Goal: Task Accomplishment & Management: Complete application form

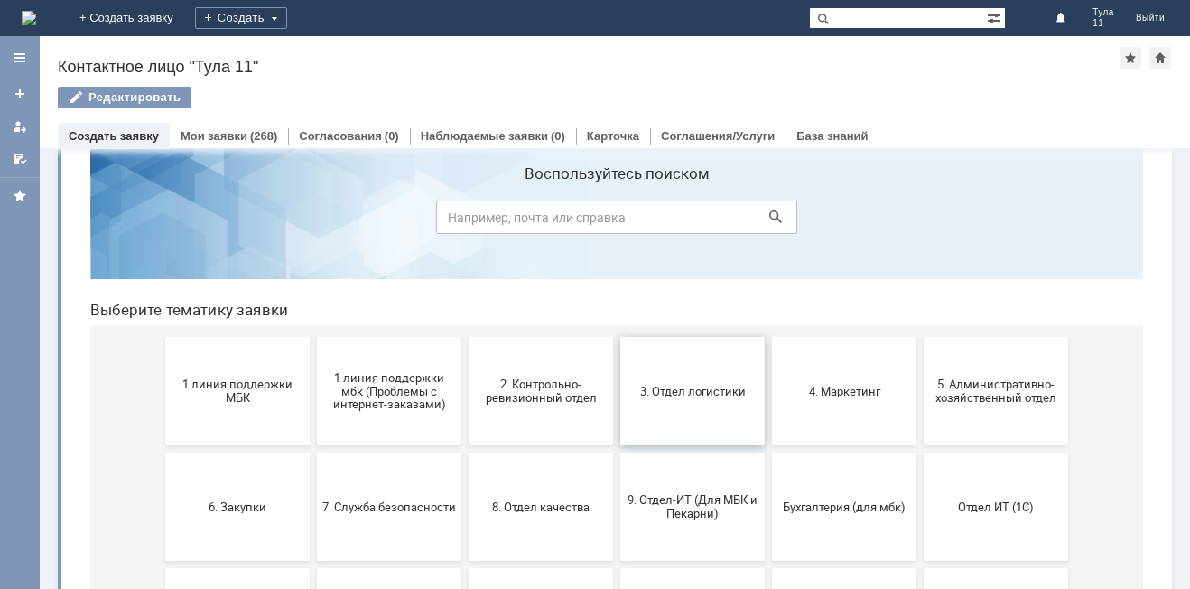
scroll to position [90, 0]
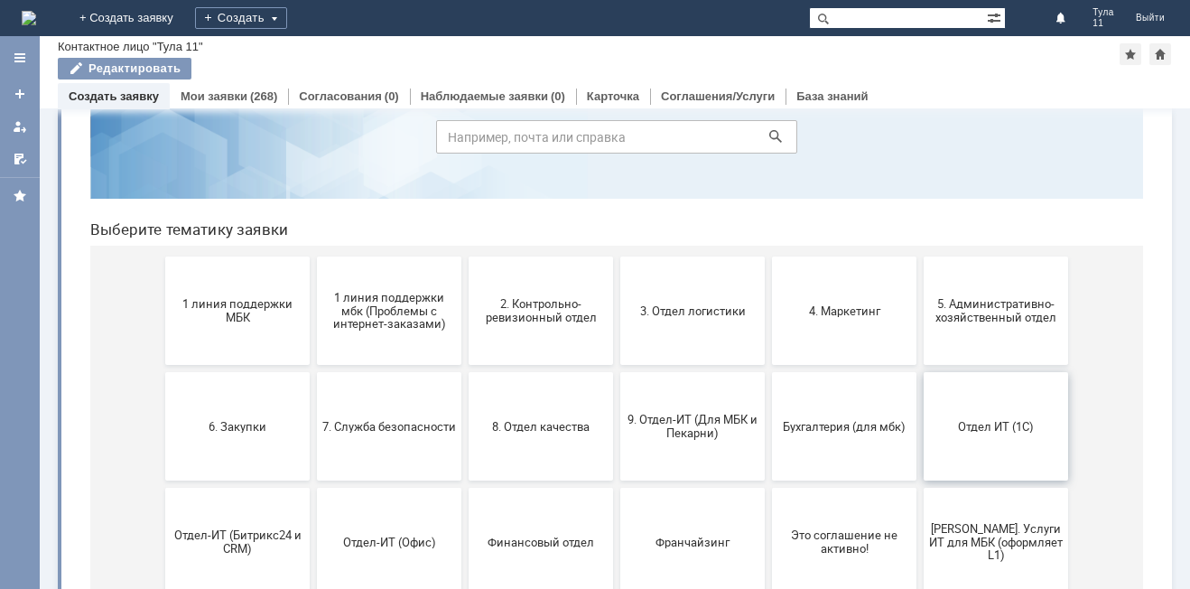
click at [932, 419] on span "Отдел ИТ (1С)" at bounding box center [996, 426] width 134 height 14
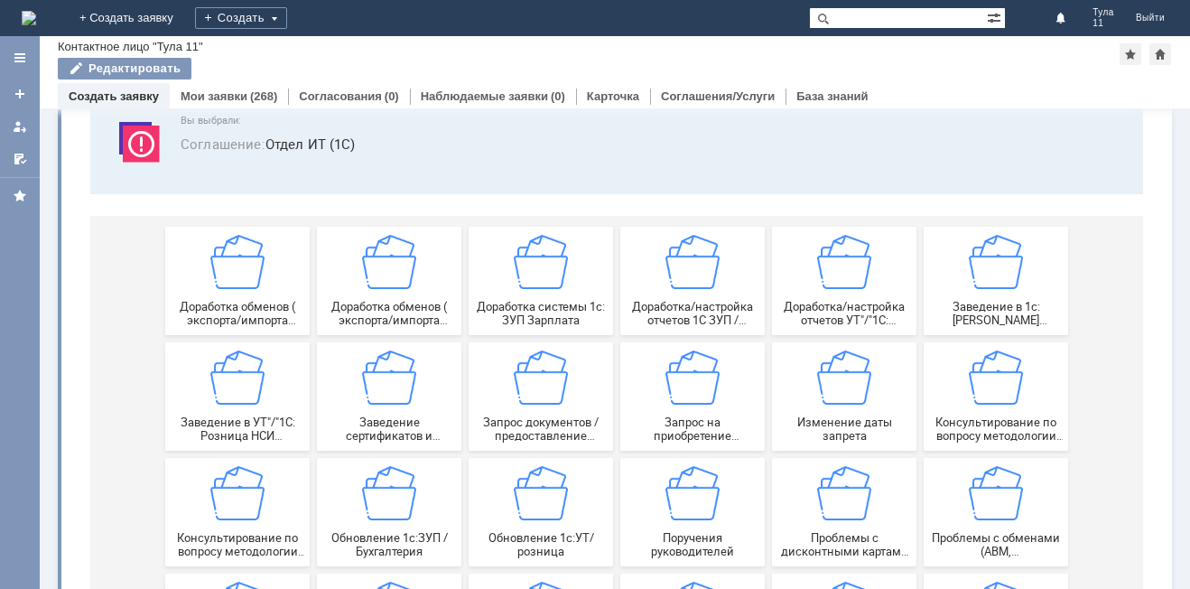
scroll to position [181, 0]
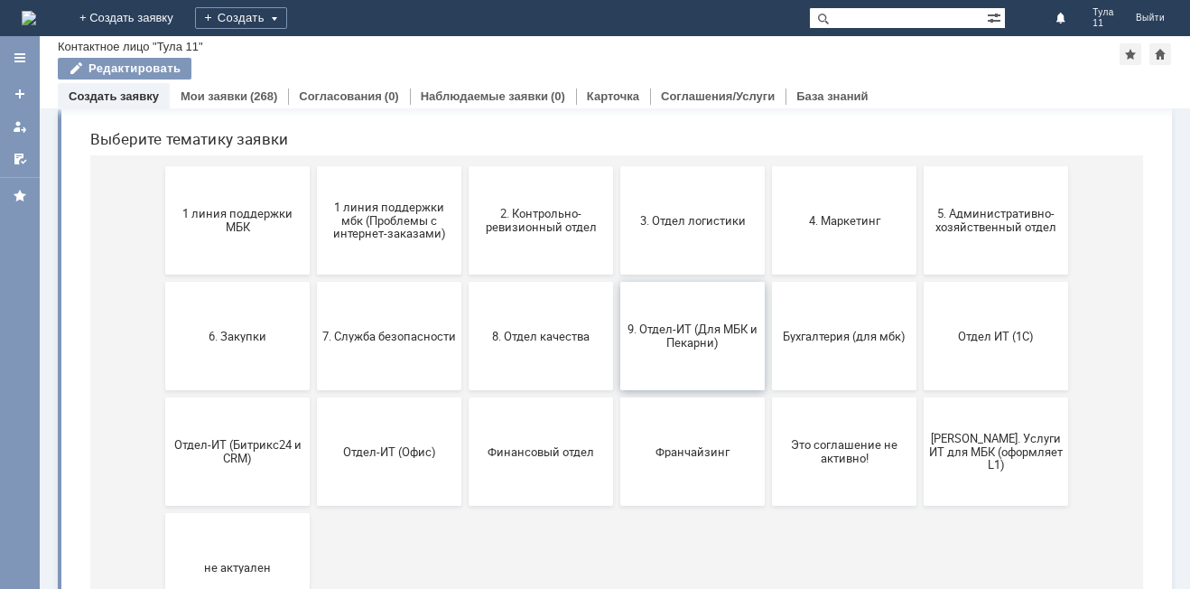
click at [702, 337] on span "9. Отдел-ИТ (Для МБК и Пекарни)" at bounding box center [693, 335] width 134 height 27
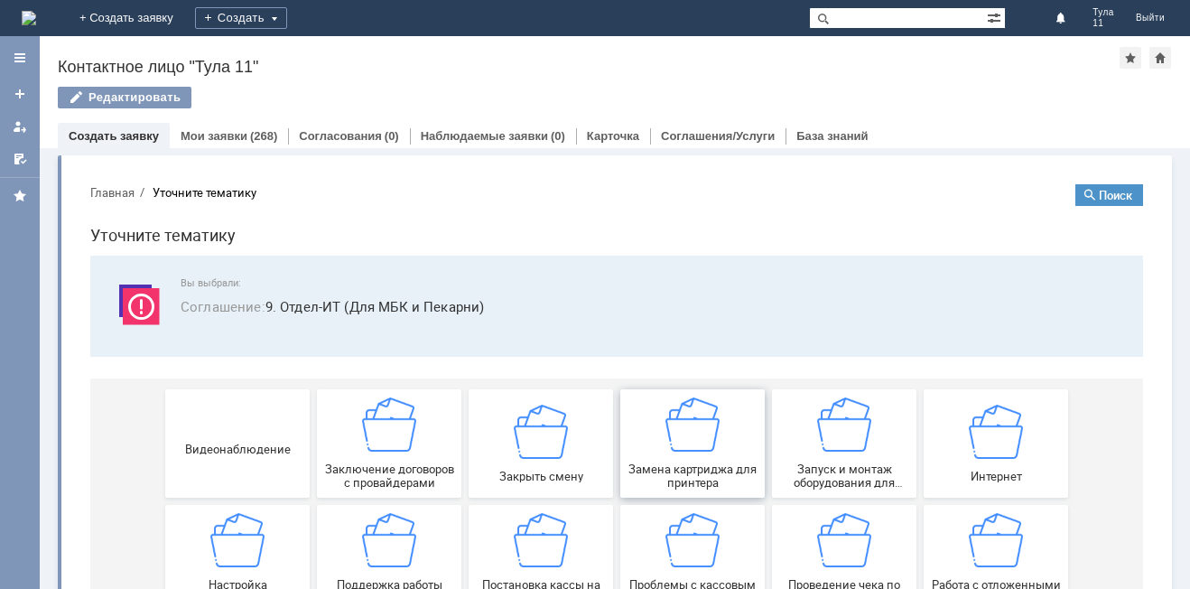
click at [724, 432] on div "Замена картриджа для принтера" at bounding box center [693, 443] width 134 height 92
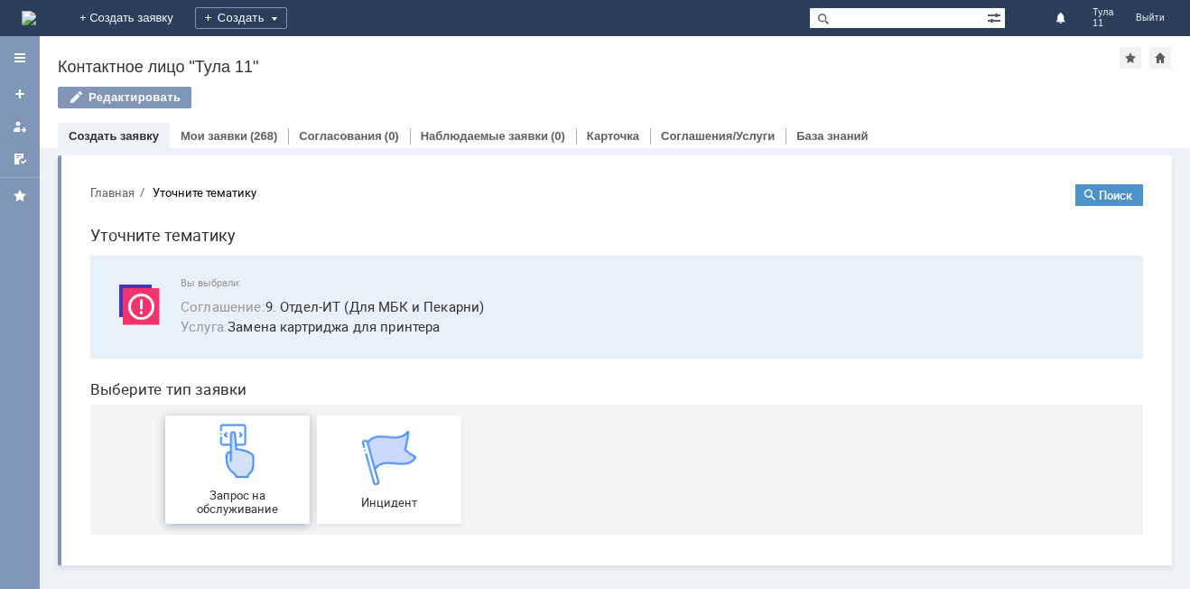
click at [303, 469] on div "Запрос на обслуживание" at bounding box center [238, 469] width 134 height 92
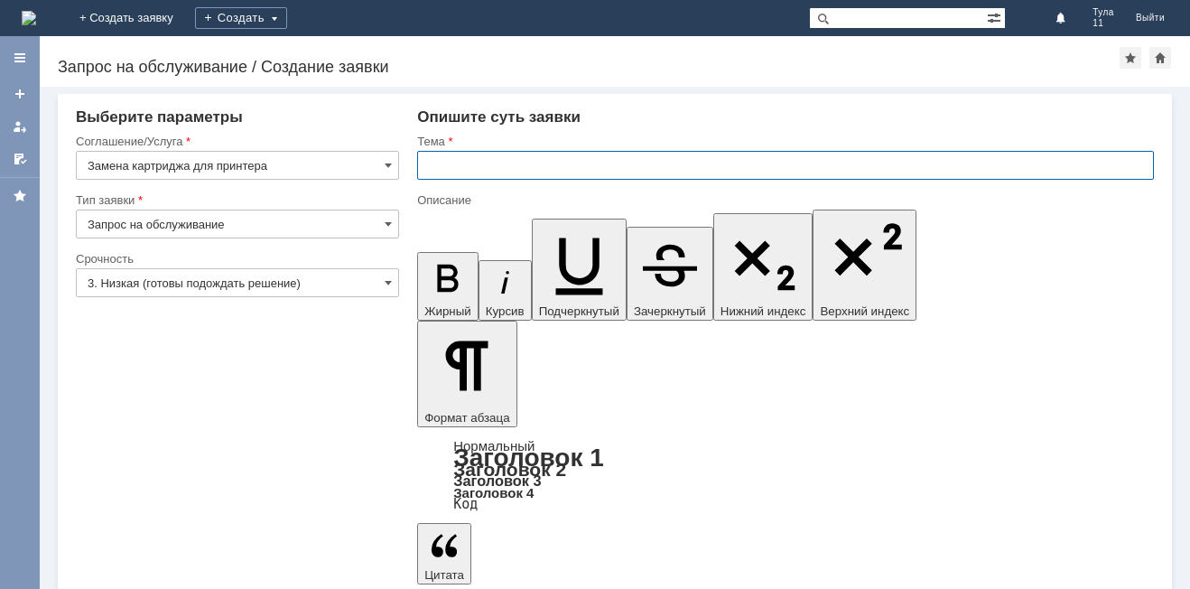
click at [435, 172] on input "text" at bounding box center [785, 165] width 737 height 29
drag, startPoint x: 599, startPoint y: 174, endPoint x: 503, endPoint y: 174, distance: 96.6
click at [503, 174] on input "МБК Тула11, отложенные чеки" at bounding box center [785, 165] width 737 height 29
type input "МБК Тула11, картридж"
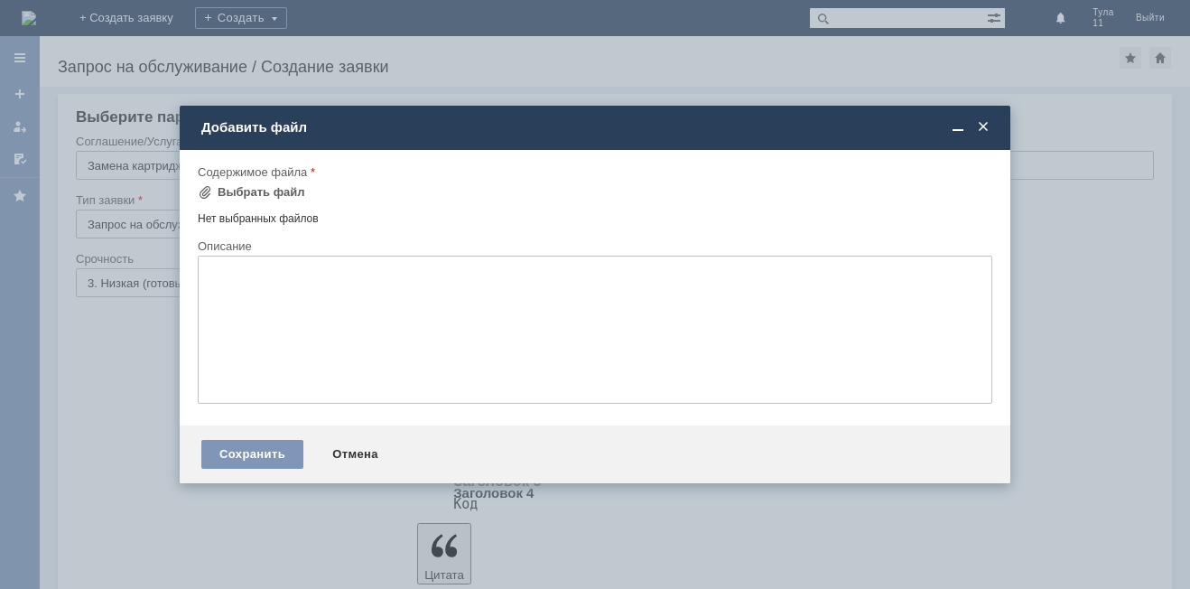
click at [988, 126] on span at bounding box center [983, 127] width 18 height 16
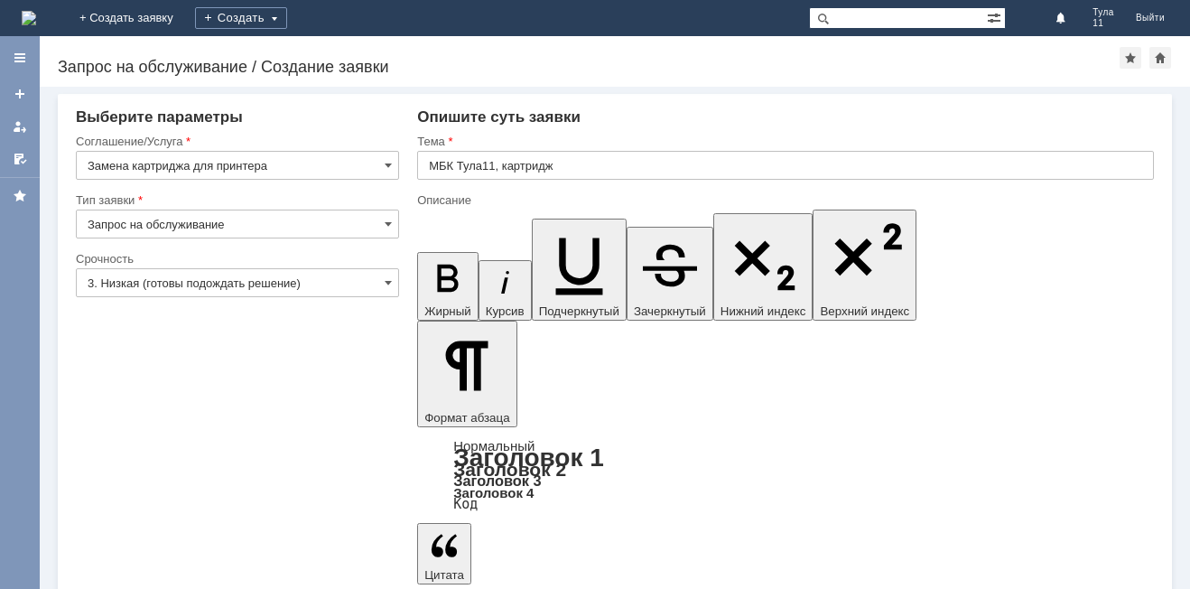
click at [315, 276] on input "3. Низкая (готовы подождать решение)" at bounding box center [237, 282] width 323 height 29
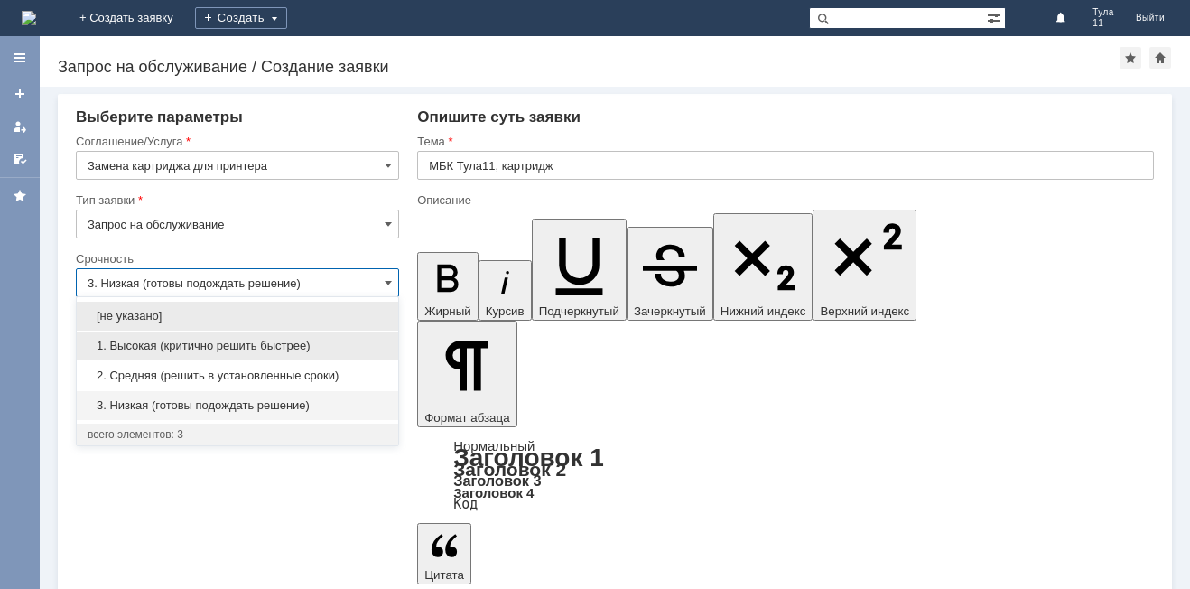
click at [258, 344] on span "1. Высокая (критично решить быстрее)" at bounding box center [238, 345] width 300 height 14
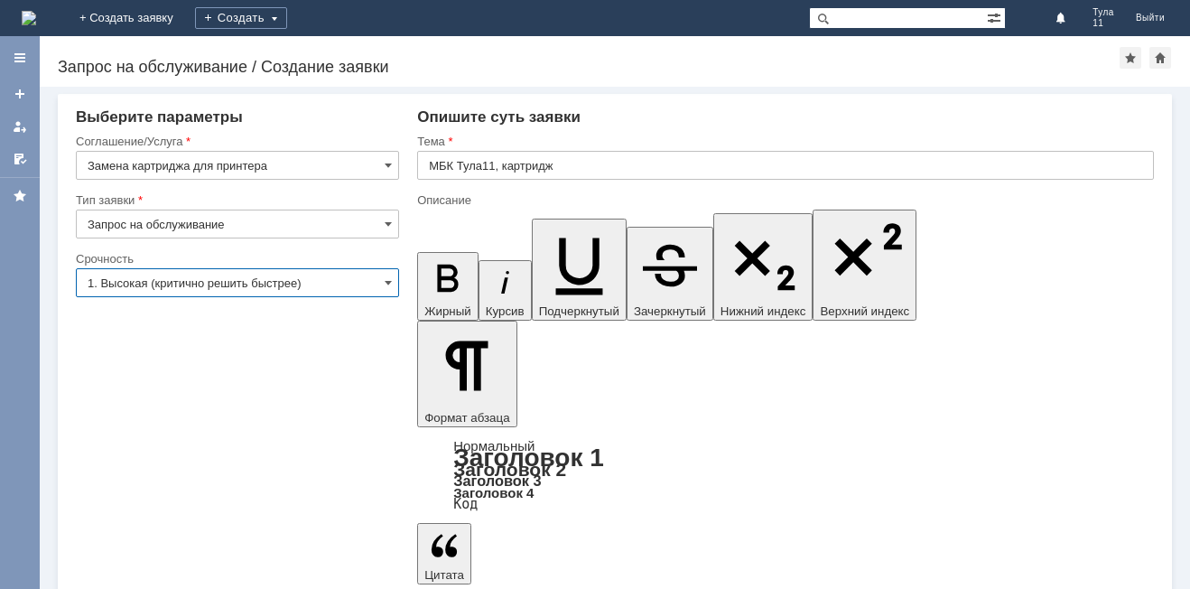
type input "1. Высокая (критично решить быстрее)"
